Goal: Transaction & Acquisition: Purchase product/service

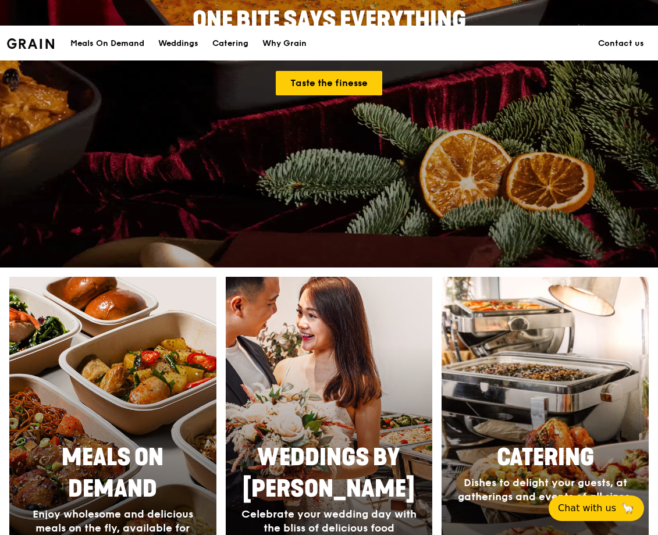
scroll to position [229, 0]
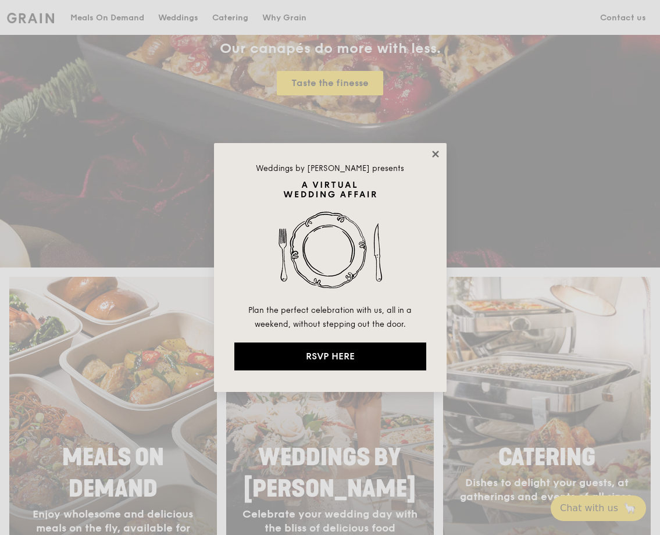
click at [432, 149] on icon at bounding box center [435, 154] width 10 height 10
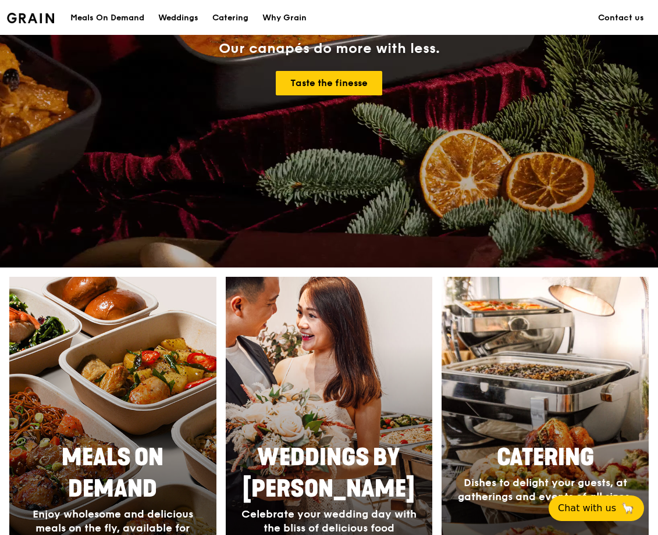
click at [102, 14] on div "Meals On Demand" at bounding box center [107, 18] width 74 height 35
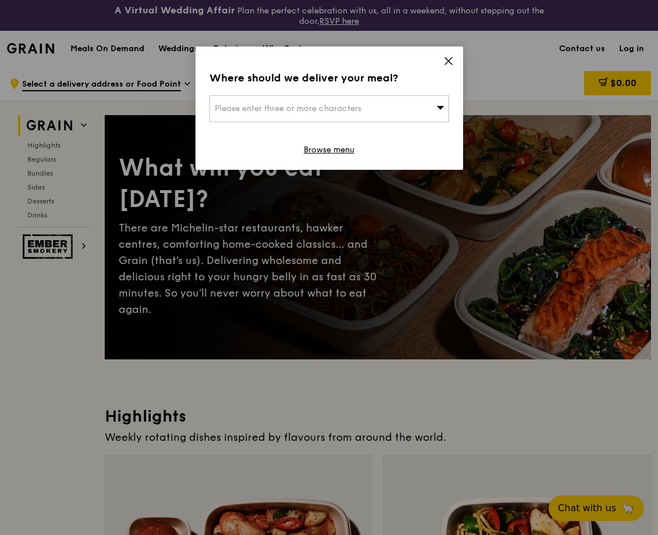
click at [450, 60] on icon at bounding box center [448, 61] width 10 height 10
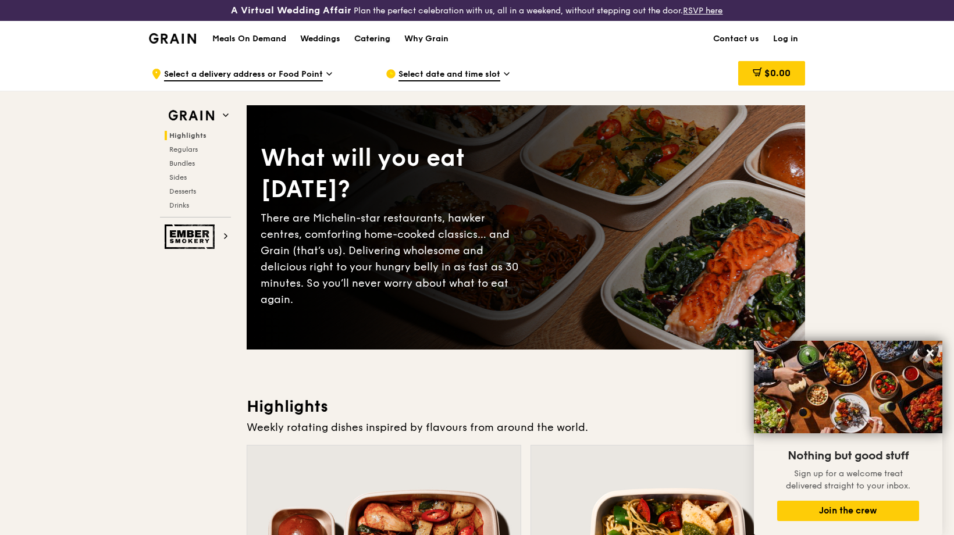
click at [397, 34] on link "Catering" at bounding box center [372, 39] width 50 height 35
click at [359, 40] on div "Catering" at bounding box center [372, 39] width 36 height 35
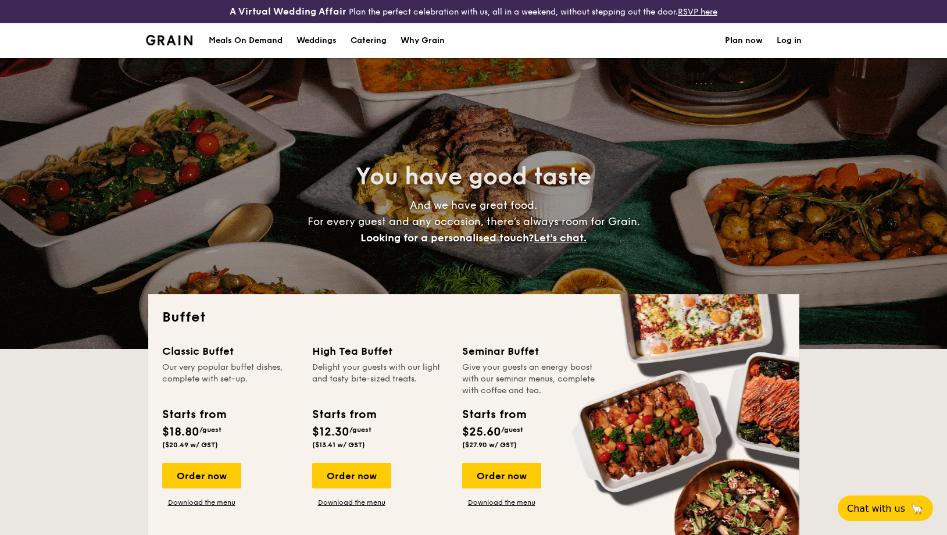
select select
